Goal: Communication & Community: Answer question/provide support

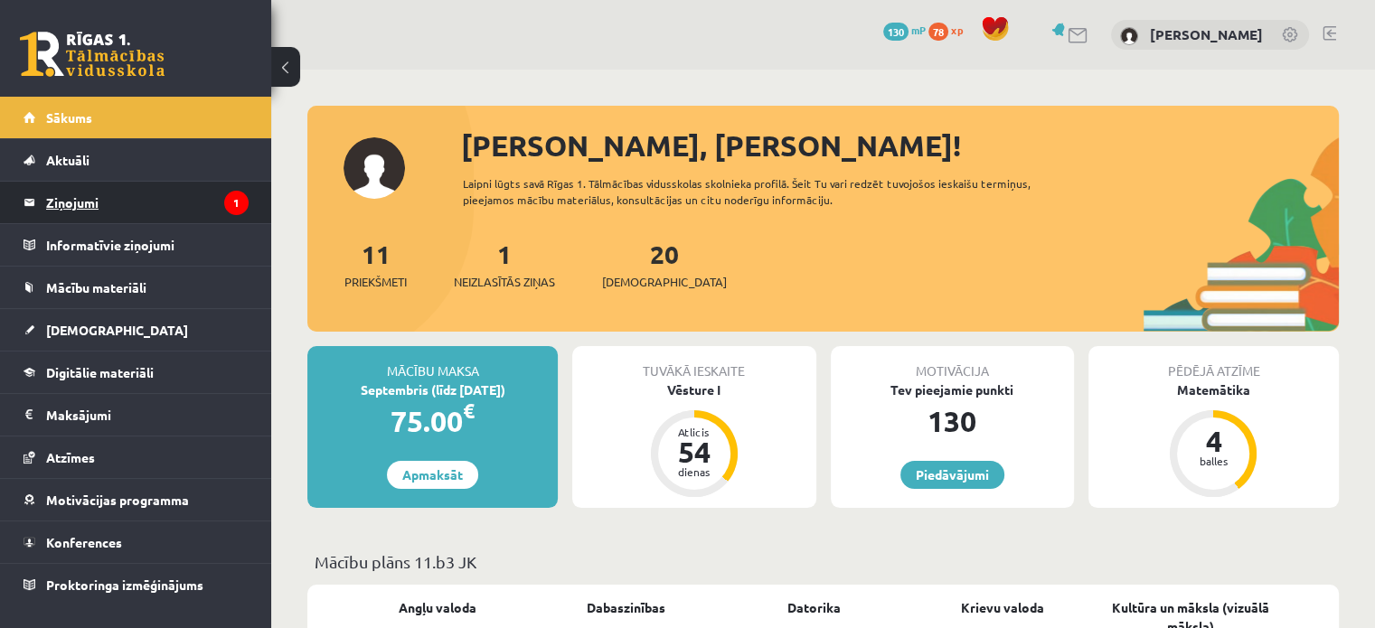
click at [151, 206] on legend "Ziņojumi 1" at bounding box center [147, 203] width 203 height 42
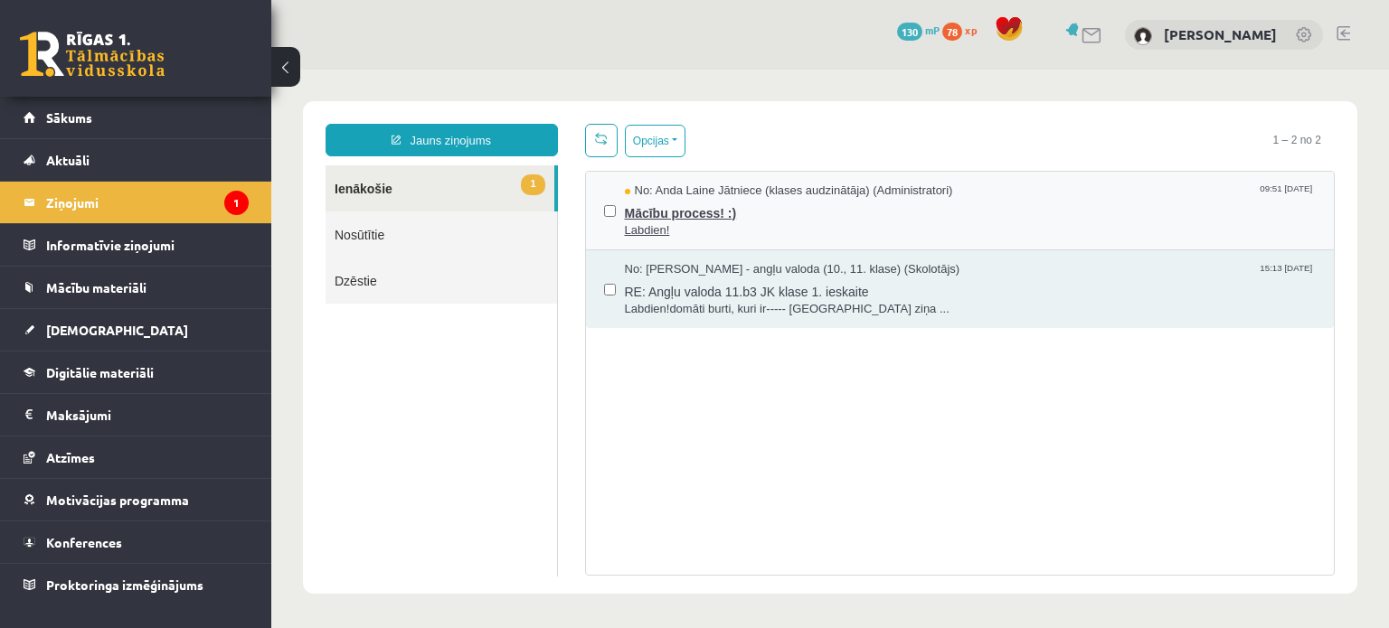
click at [658, 209] on span "Mācību process! :)" at bounding box center [971, 211] width 692 height 23
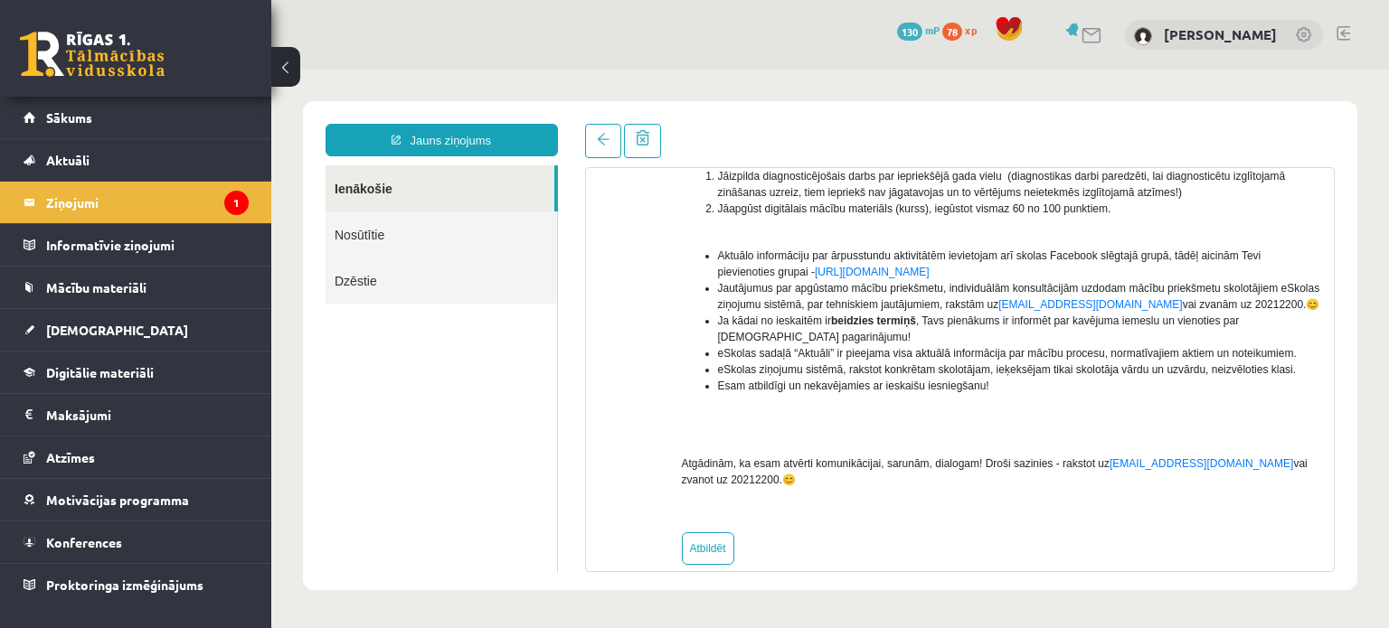
scroll to position [325, 0]
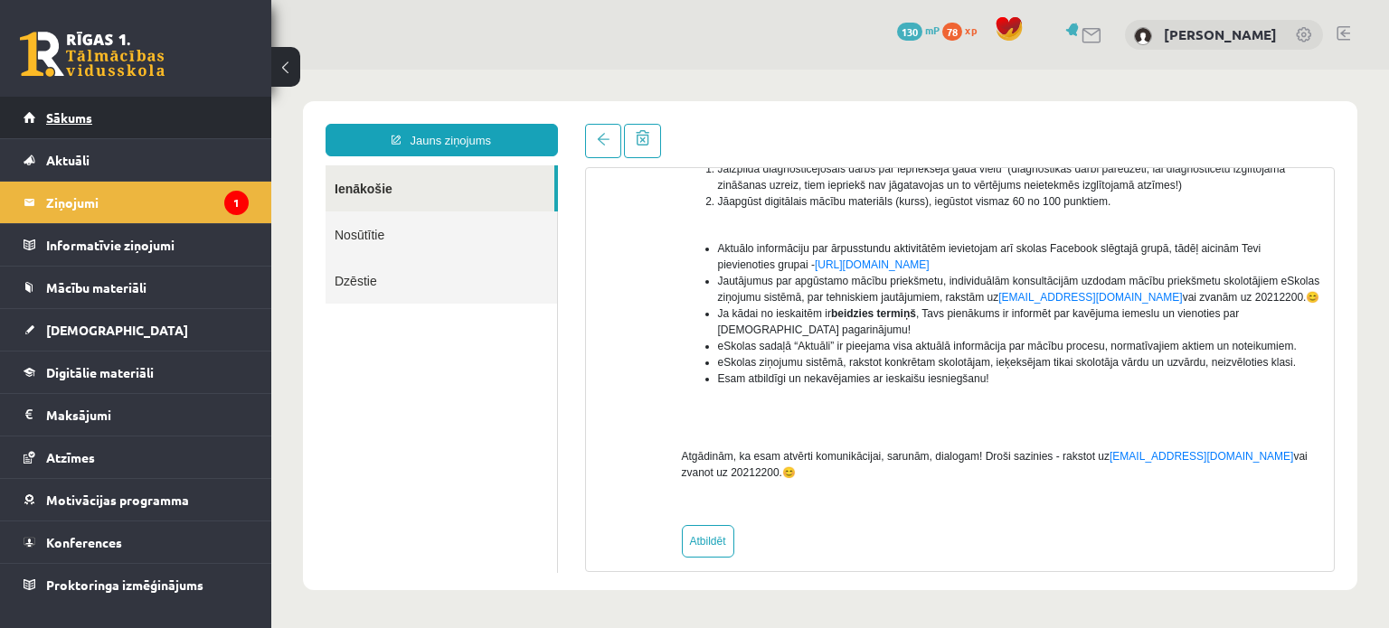
click at [140, 111] on link "Sākums" at bounding box center [136, 118] width 225 height 42
